Goal: Task Accomplishment & Management: Manage account settings

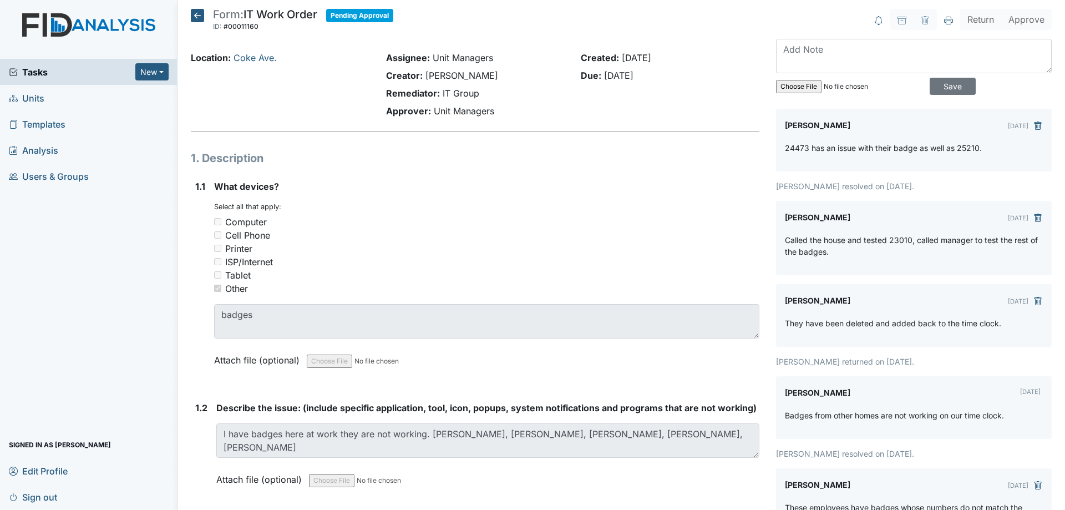
click at [197, 10] on icon at bounding box center [197, 15] width 13 height 13
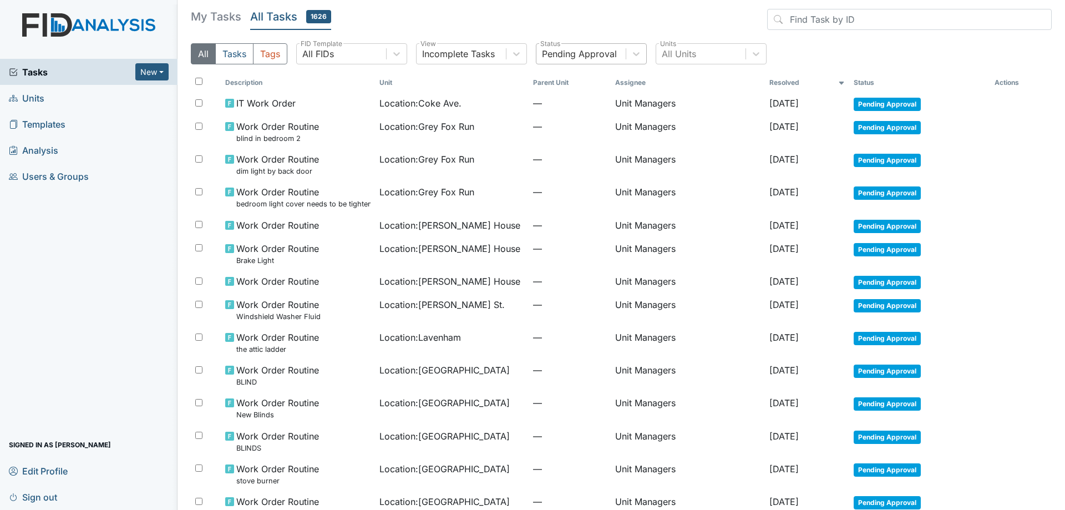
click at [595, 50] on div "Pending Approval" at bounding box center [579, 53] width 75 height 13
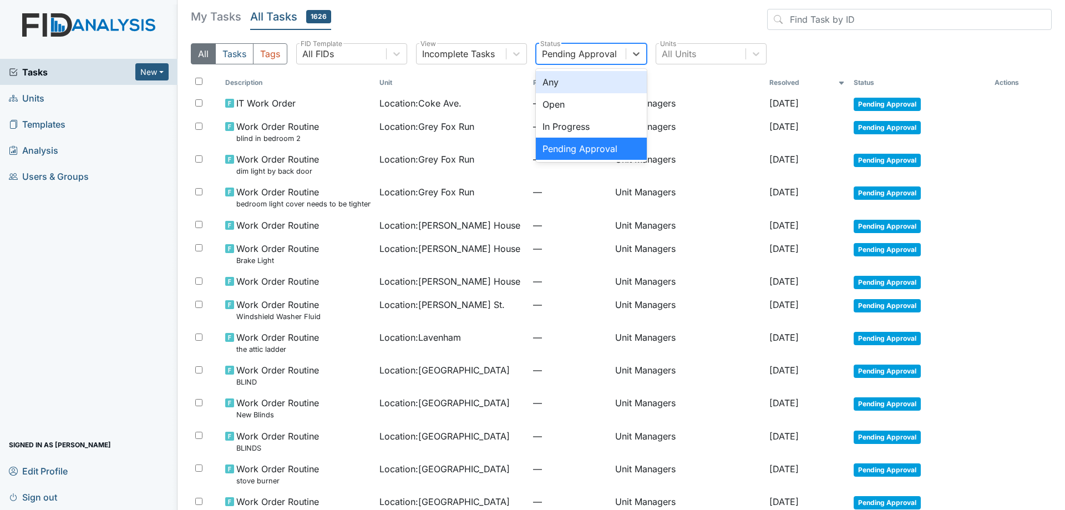
click at [581, 77] on div "Any" at bounding box center [591, 82] width 111 height 22
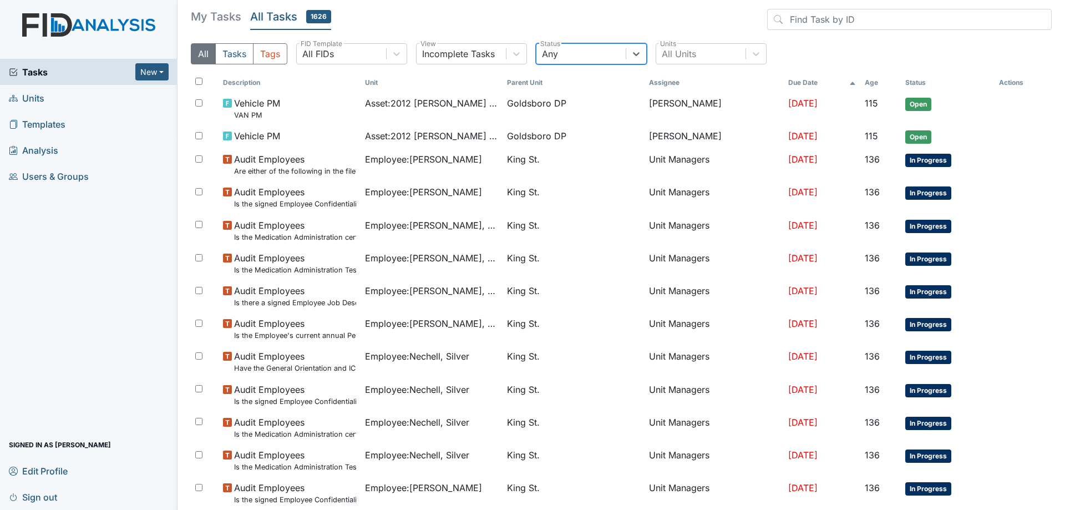
click at [224, 12] on h5 "My Tasks" at bounding box center [216, 17] width 50 height 16
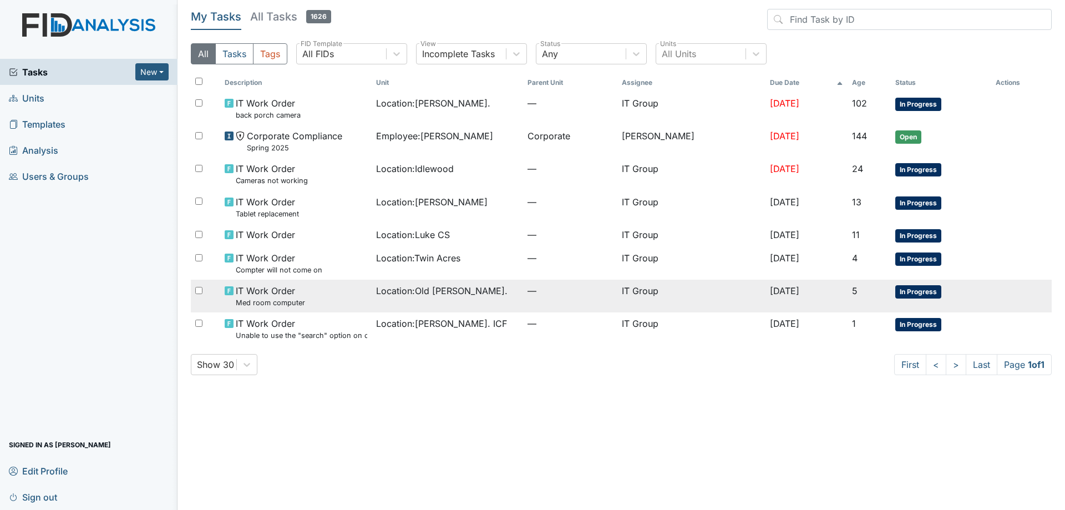
click at [455, 298] on td "Location : Old Roper Rd." at bounding box center [447, 296] width 151 height 33
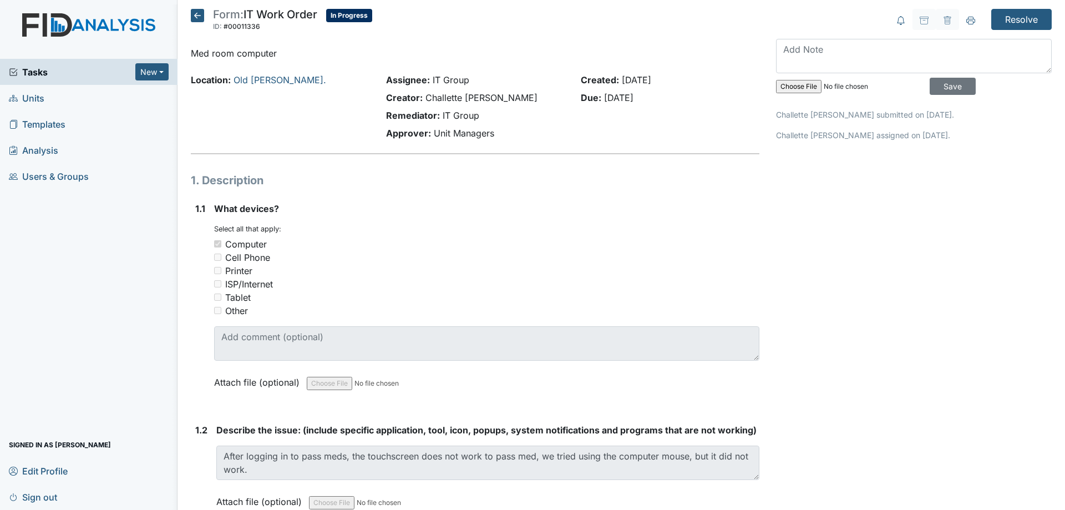
click at [198, 13] on icon at bounding box center [197, 15] width 13 height 13
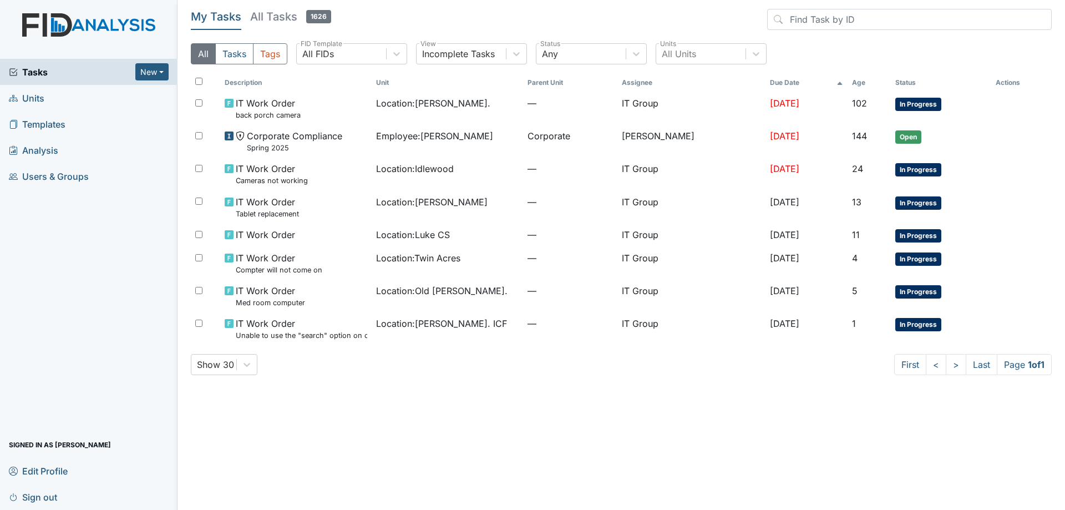
click at [274, 17] on h5 "All Tasks 1626" at bounding box center [290, 17] width 81 height 16
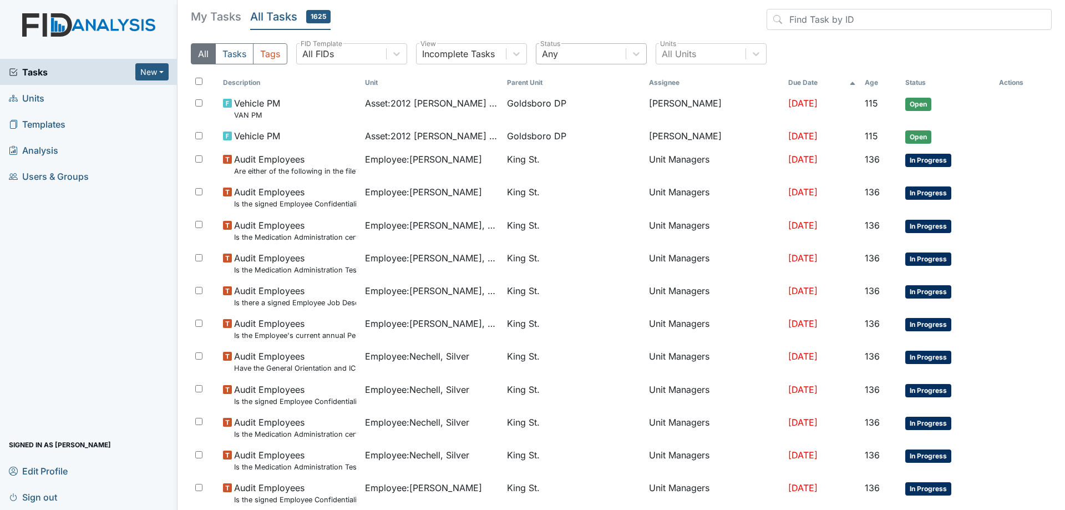
click at [620, 56] on div "Any" at bounding box center [581, 54] width 89 height 20
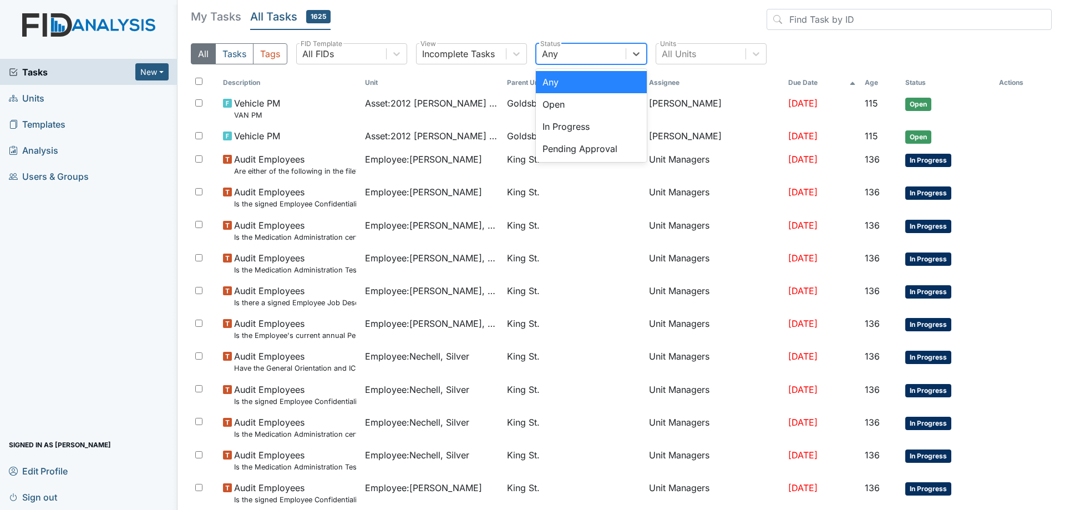
click at [230, 19] on h5 "My Tasks" at bounding box center [216, 17] width 50 height 16
